Goal: Task Accomplishment & Management: Manage account settings

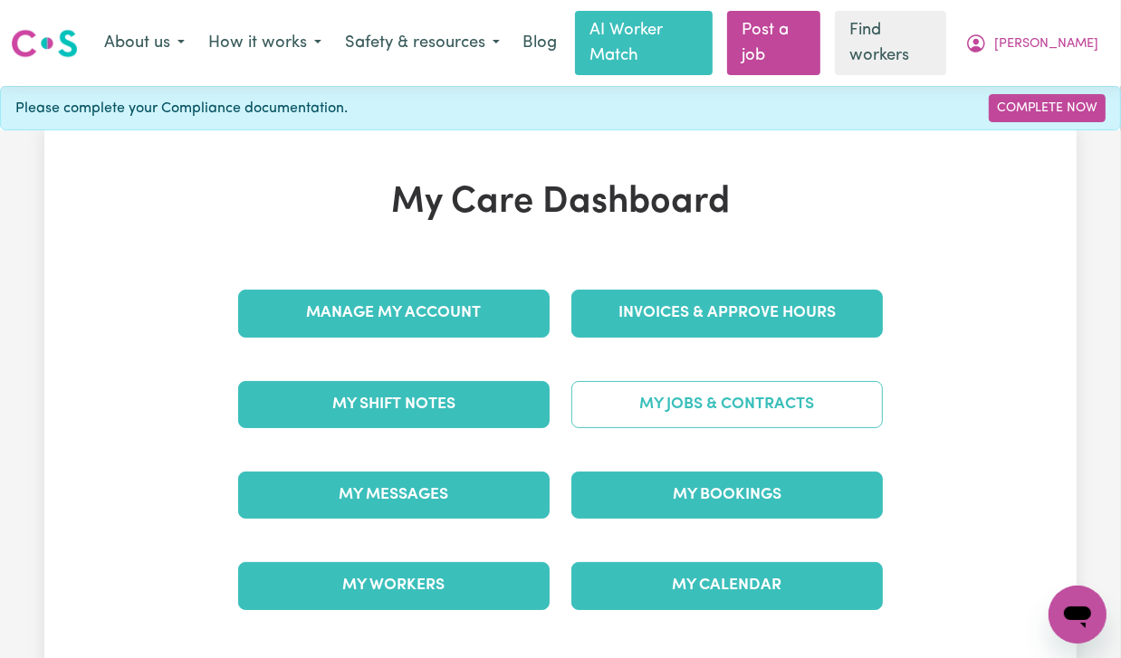
click at [666, 382] on link "My Jobs & Contracts" at bounding box center [726, 404] width 311 height 47
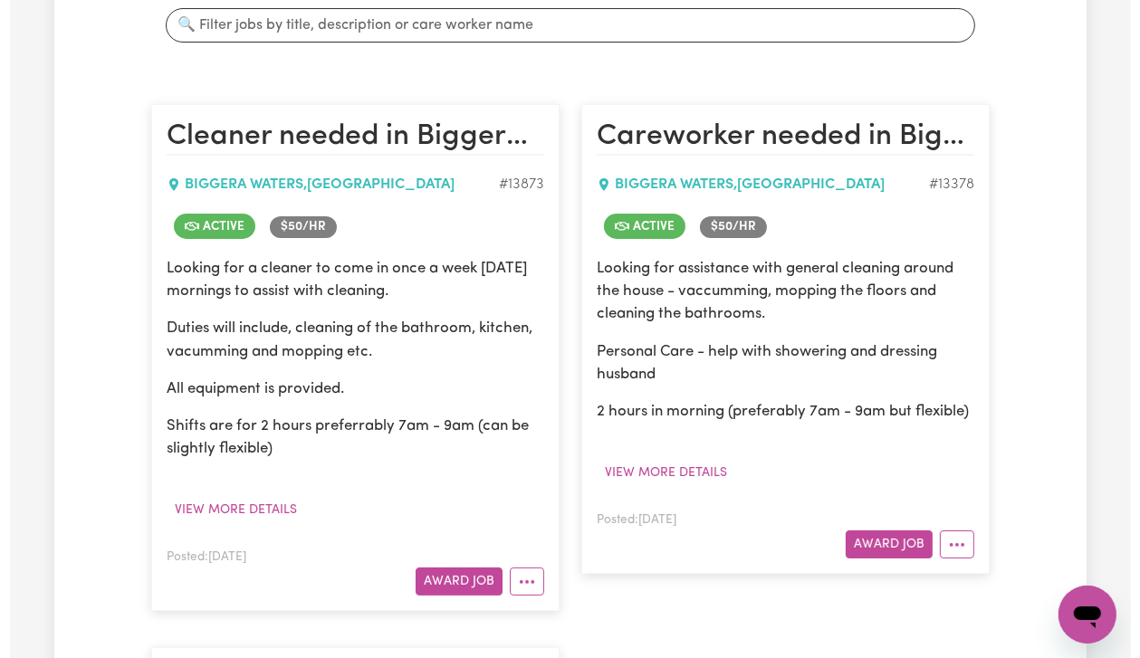
scroll to position [482, 0]
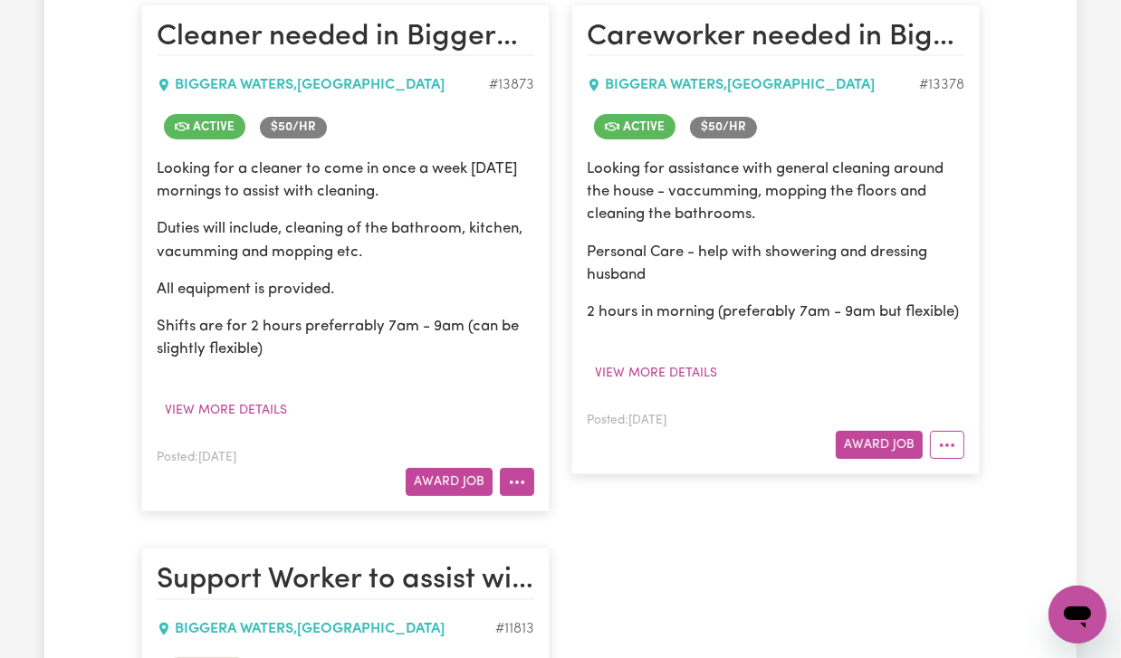
click at [531, 468] on button "More options" at bounding box center [517, 482] width 34 height 28
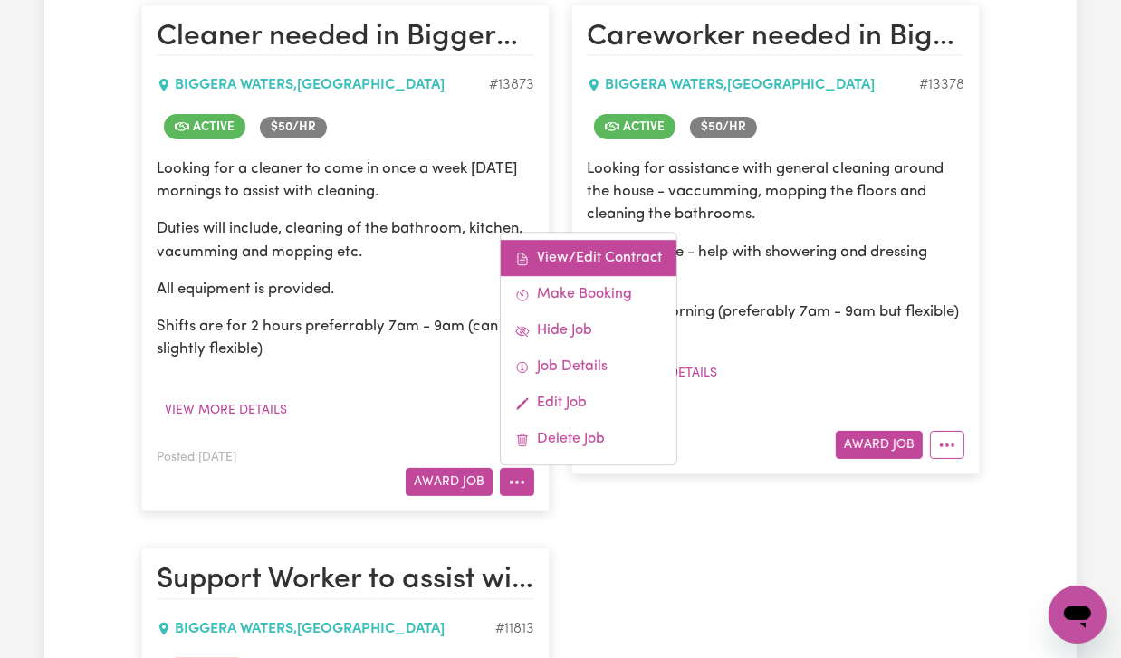
click at [558, 241] on link "View/Edit Contract" at bounding box center [589, 259] width 176 height 36
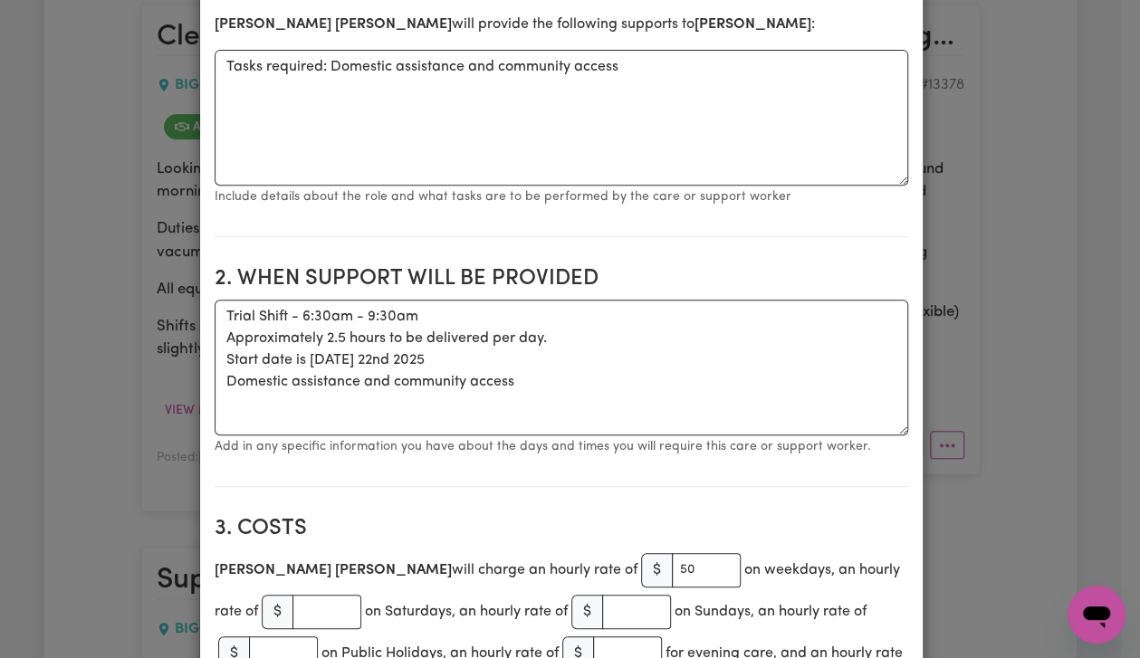
scroll to position [241, 0]
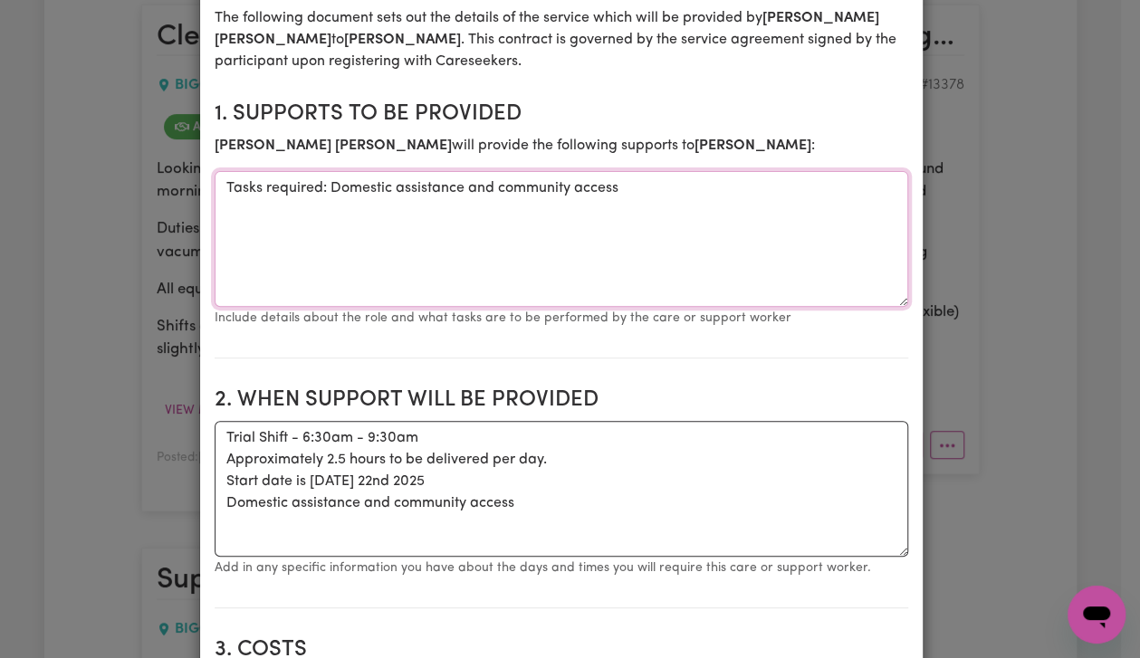
drag, startPoint x: 315, startPoint y: 184, endPoint x: 662, endPoint y: 164, distance: 347.3
click at [662, 164] on section "1. Supports to be provided [PERSON_NAME] will provide the following supports to…" at bounding box center [561, 223] width 693 height 272
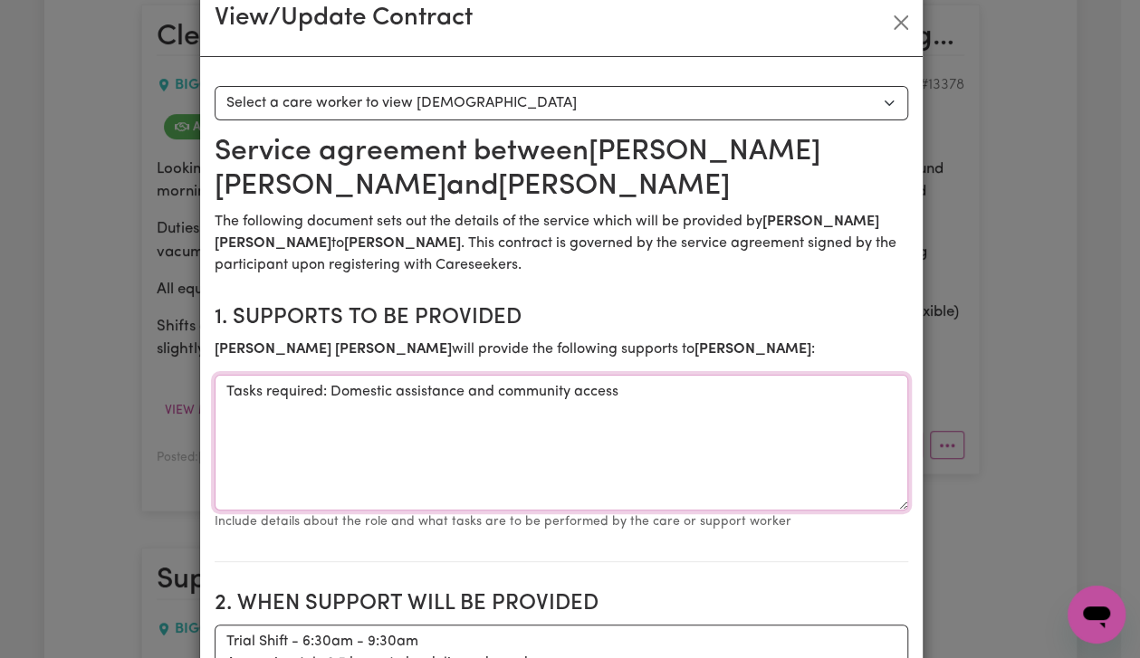
scroll to position [0, 0]
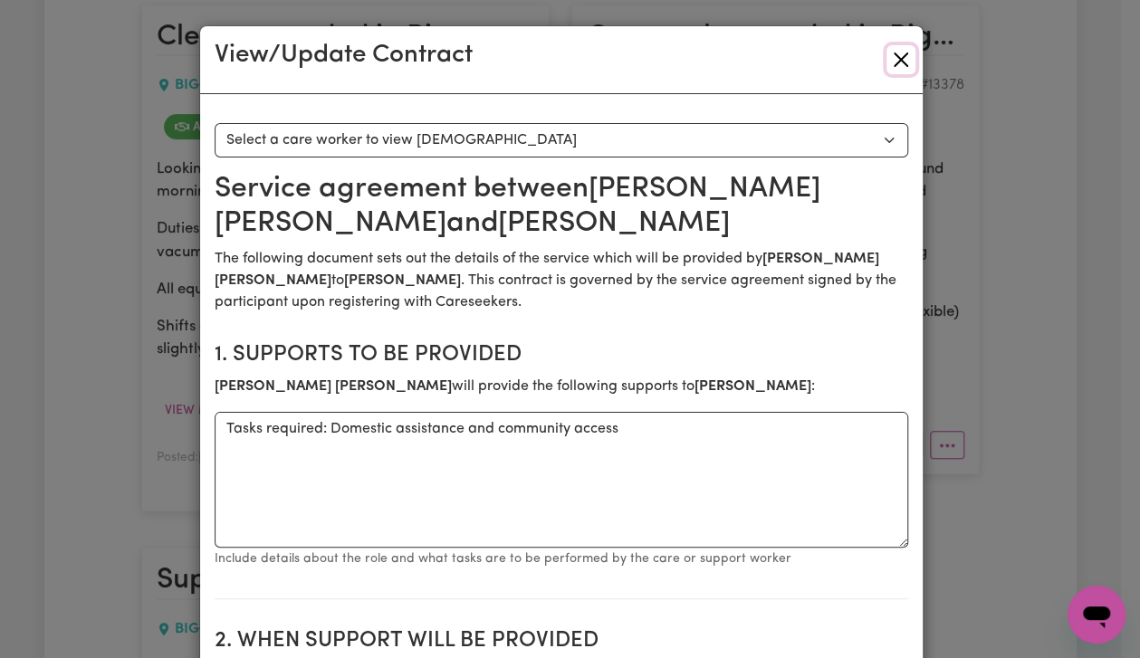
click at [886, 45] on button "Close" at bounding box center [900, 59] width 29 height 29
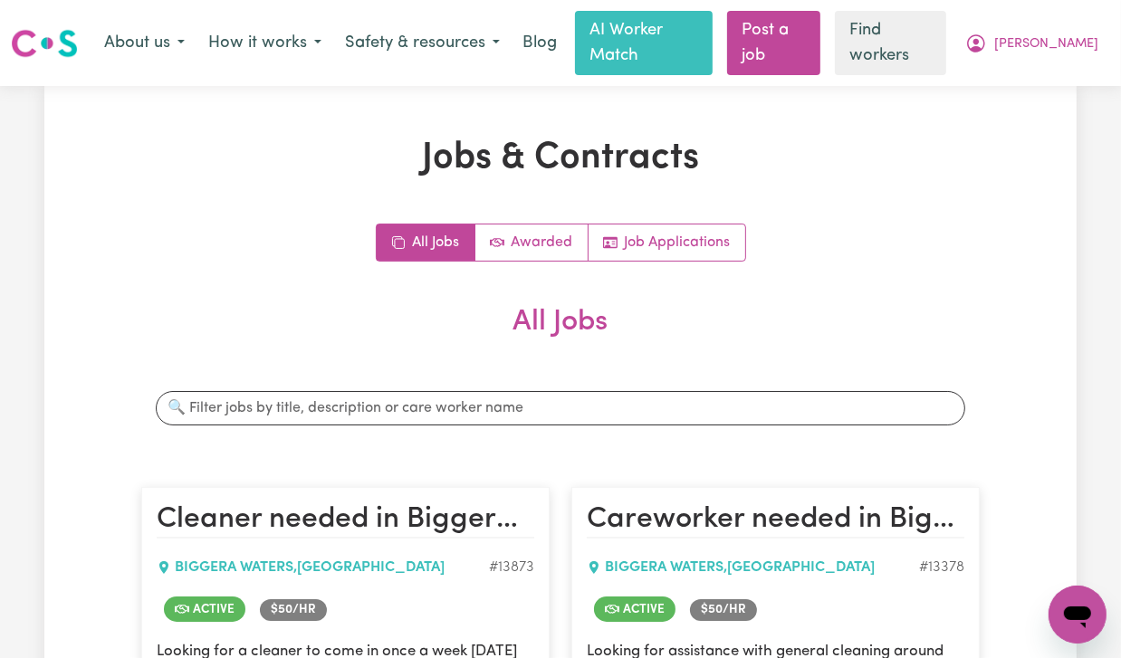
scroll to position [482, 0]
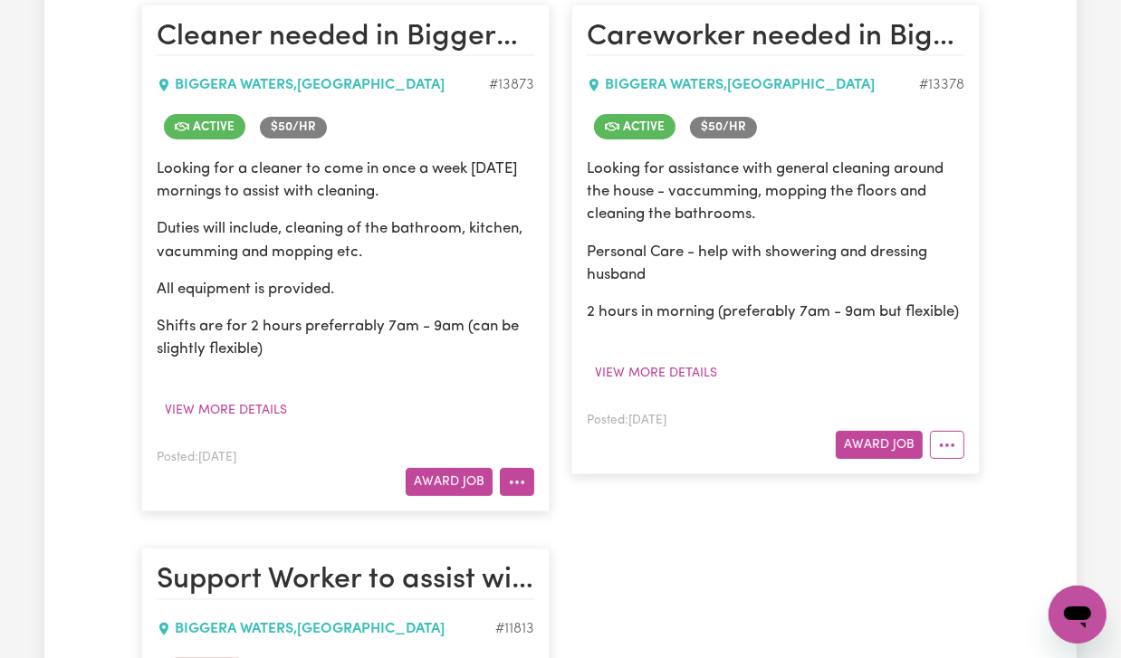
click at [513, 473] on icon "More options" at bounding box center [517, 482] width 18 height 18
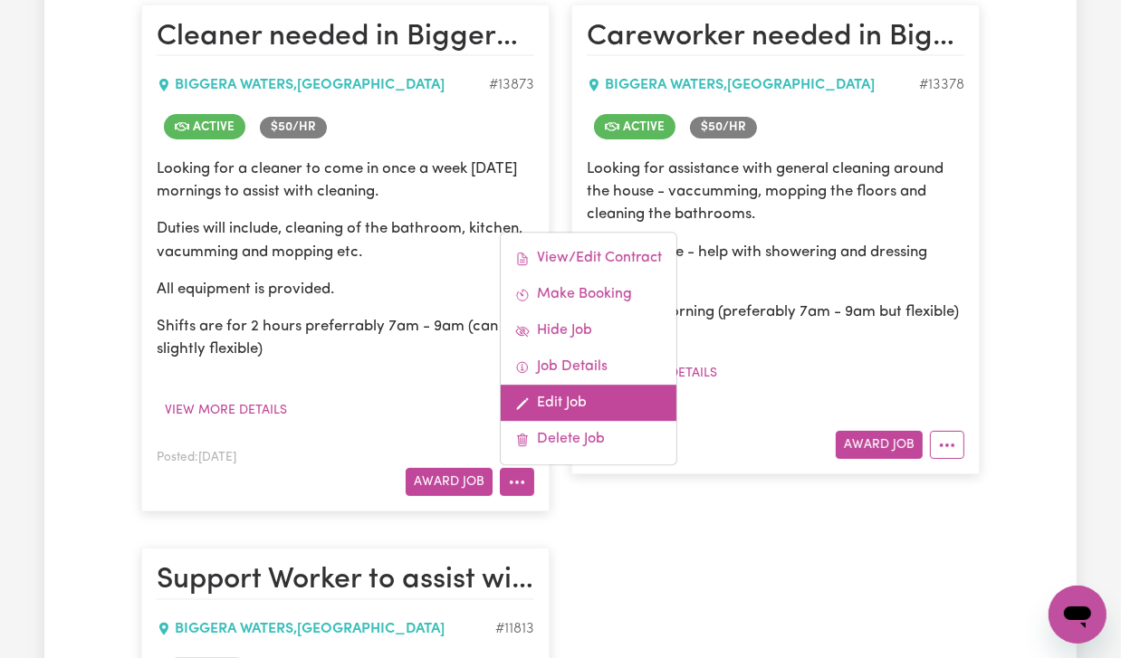
click at [558, 386] on link "Edit Job" at bounding box center [589, 404] width 176 height 36
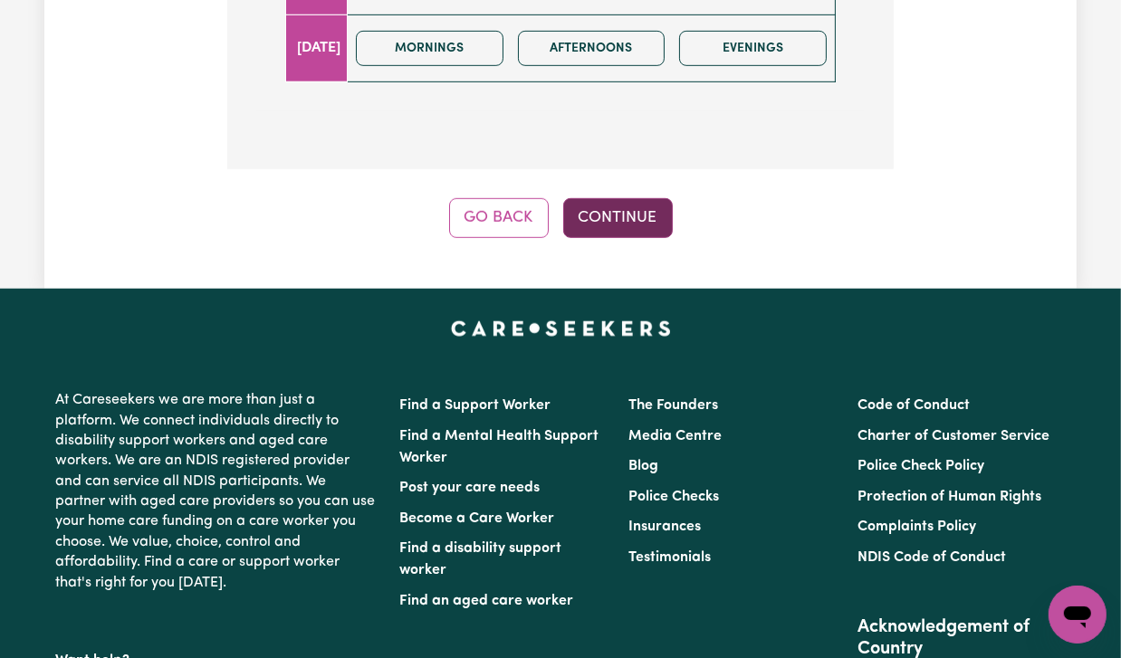
click at [612, 198] on button "Continue" at bounding box center [618, 218] width 110 height 40
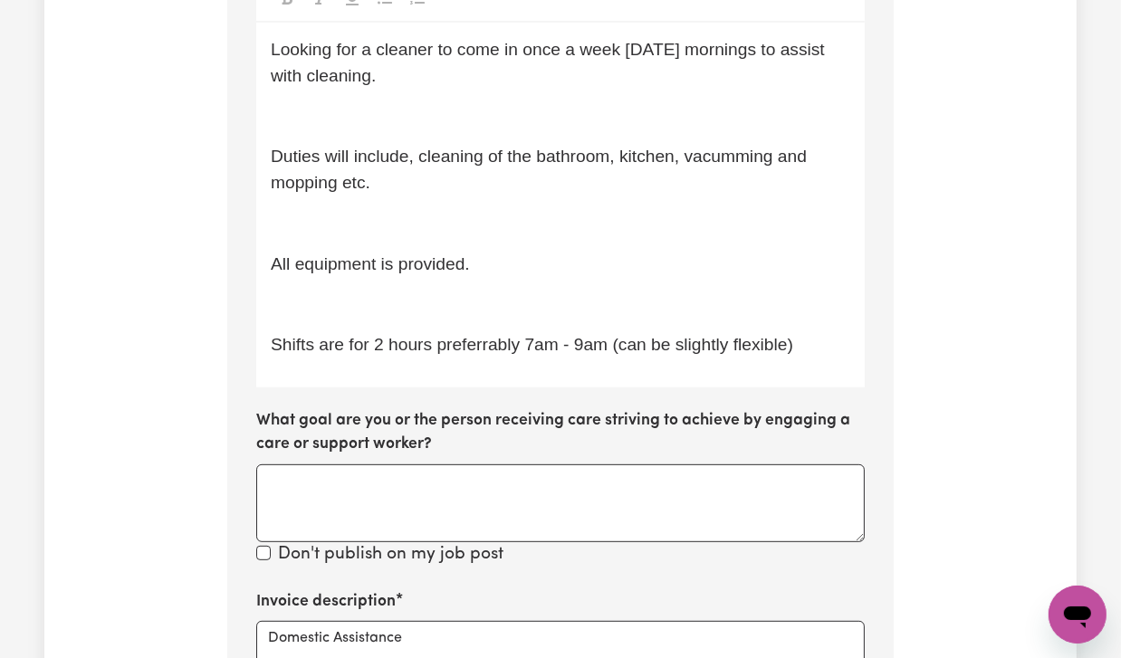
scroll to position [871, 0]
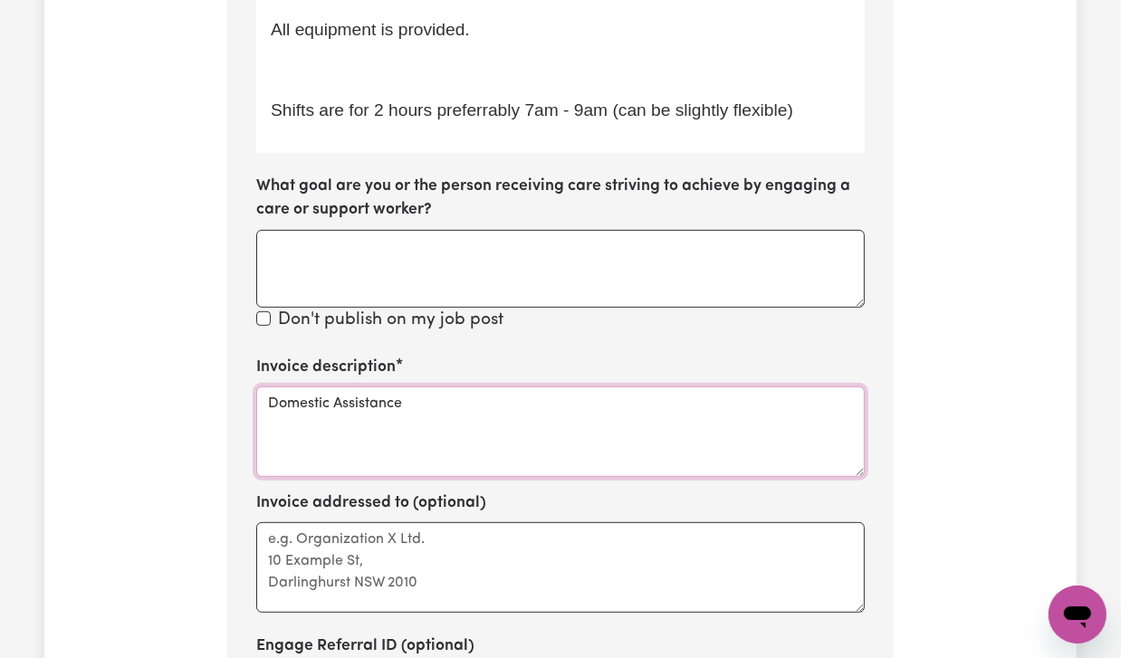
click at [434, 387] on textarea "Domestic Assistance" at bounding box center [560, 432] width 608 height 91
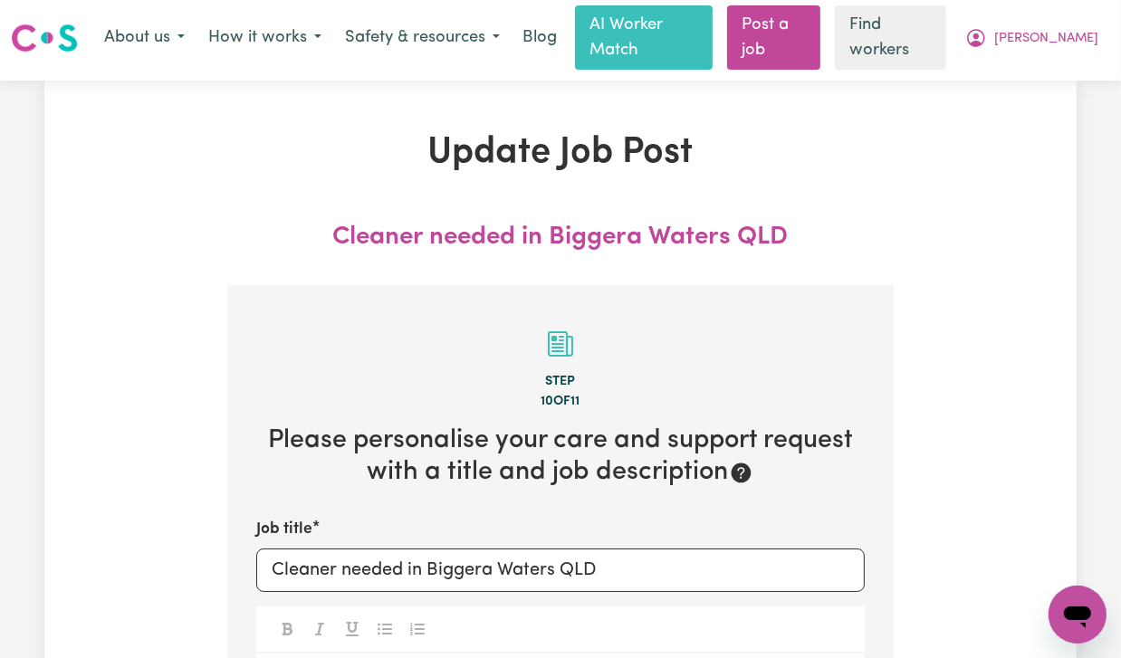
scroll to position [0, 0]
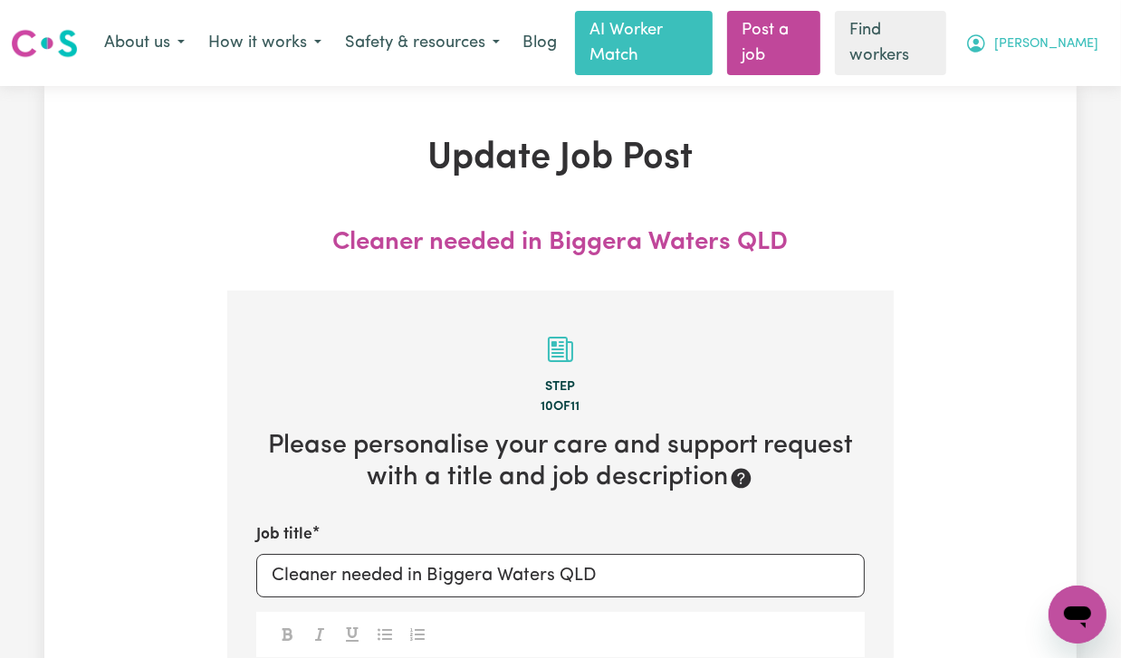
click at [1093, 34] on span "[PERSON_NAME]" at bounding box center [1046, 44] width 104 height 20
click at [1095, 106] on link "Logout" at bounding box center [1037, 116] width 143 height 34
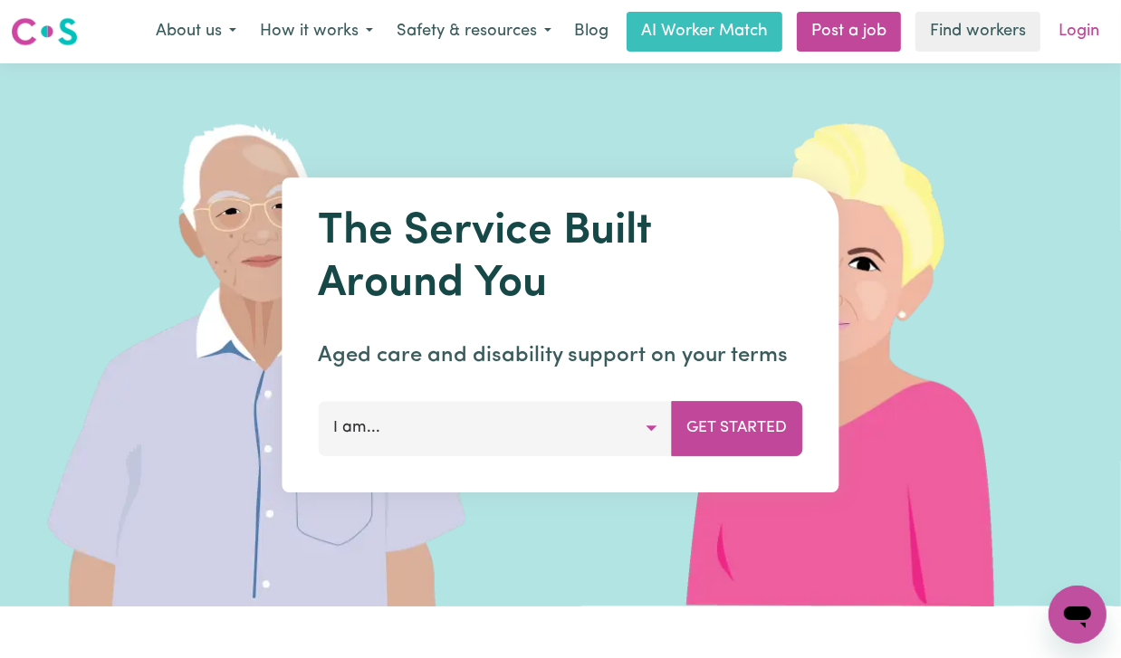
click at [1095, 40] on link "Login" at bounding box center [1078, 32] width 62 height 40
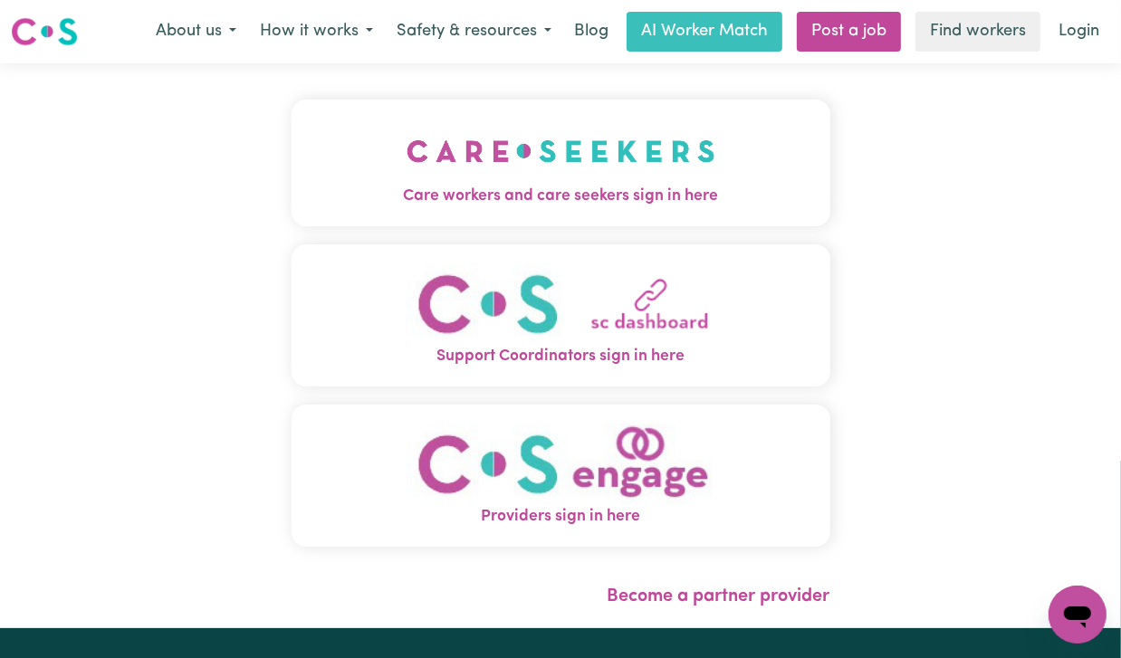
click at [482, 158] on img "Care workers and care seekers sign in here" at bounding box center [560, 151] width 309 height 67
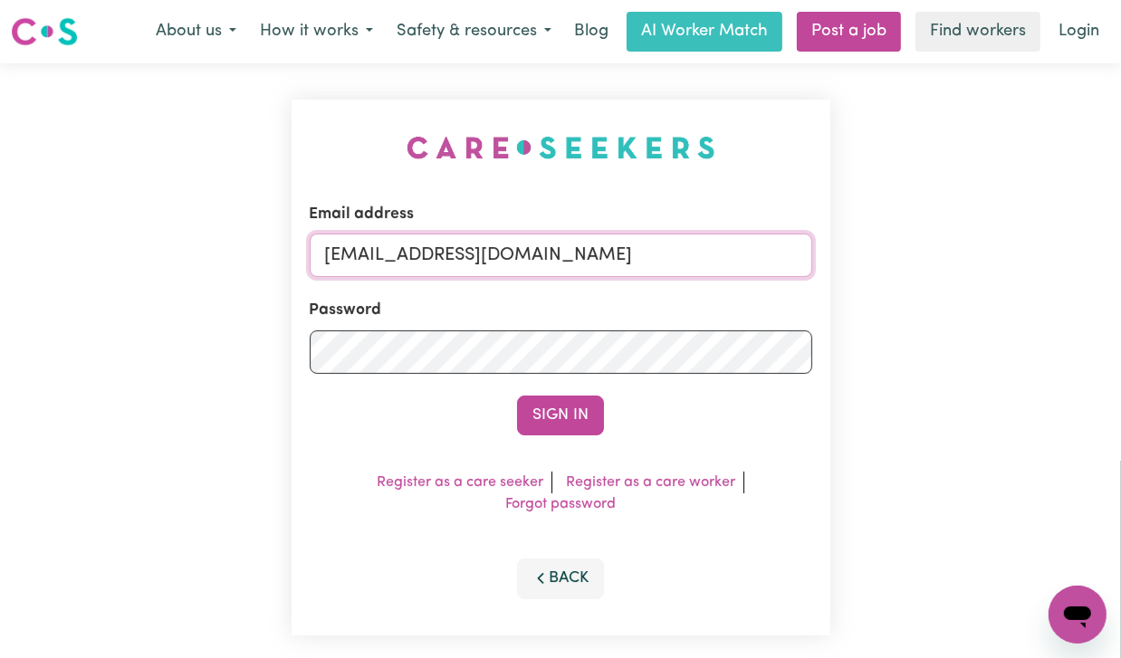
drag, startPoint x: 415, startPoint y: 264, endPoint x: 836, endPoint y: 262, distance: 421.8
click at [836, 262] on div "Email address [EMAIL_ADDRESS][DOMAIN_NAME] Password Sign In Register as a care …" at bounding box center [561, 367] width 560 height 608
paste input "[PERSON_NAME][EMAIL_ADDRESS][PERSON_NAME][DOMAIN_NAME]"
type input "[EMAIL_ADDRESS][PERSON_NAME][PERSON_NAME][DOMAIN_NAME]"
click at [517, 396] on button "Sign In" at bounding box center [560, 416] width 87 height 40
